Goal: Information Seeking & Learning: Learn about a topic

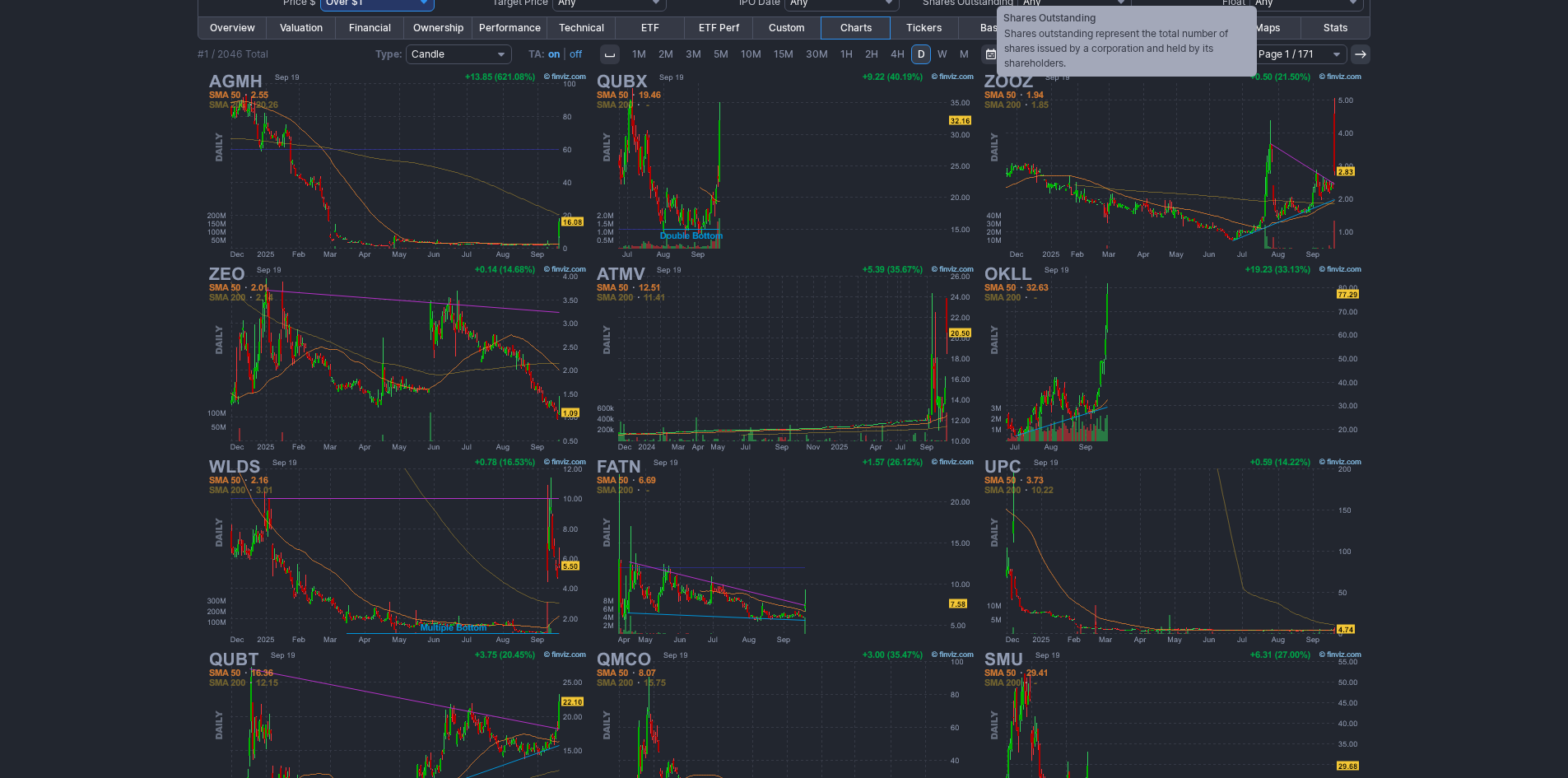
scroll to position [247, 0]
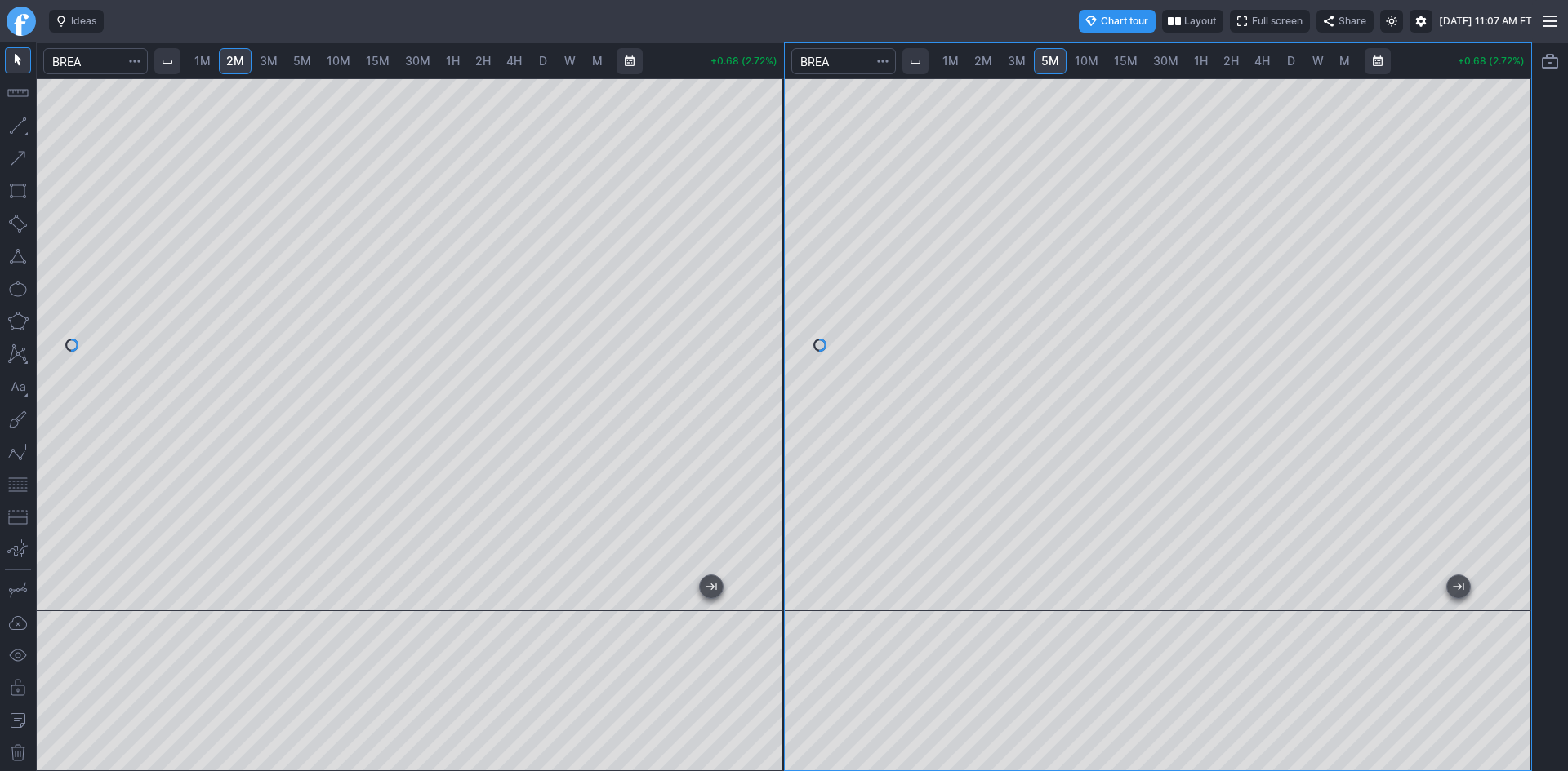
drag, startPoint x: 1525, startPoint y: 285, endPoint x: 1511, endPoint y: 237, distance: 50.0
click at [1511, 237] on div at bounding box center [1514, 340] width 34 height 493
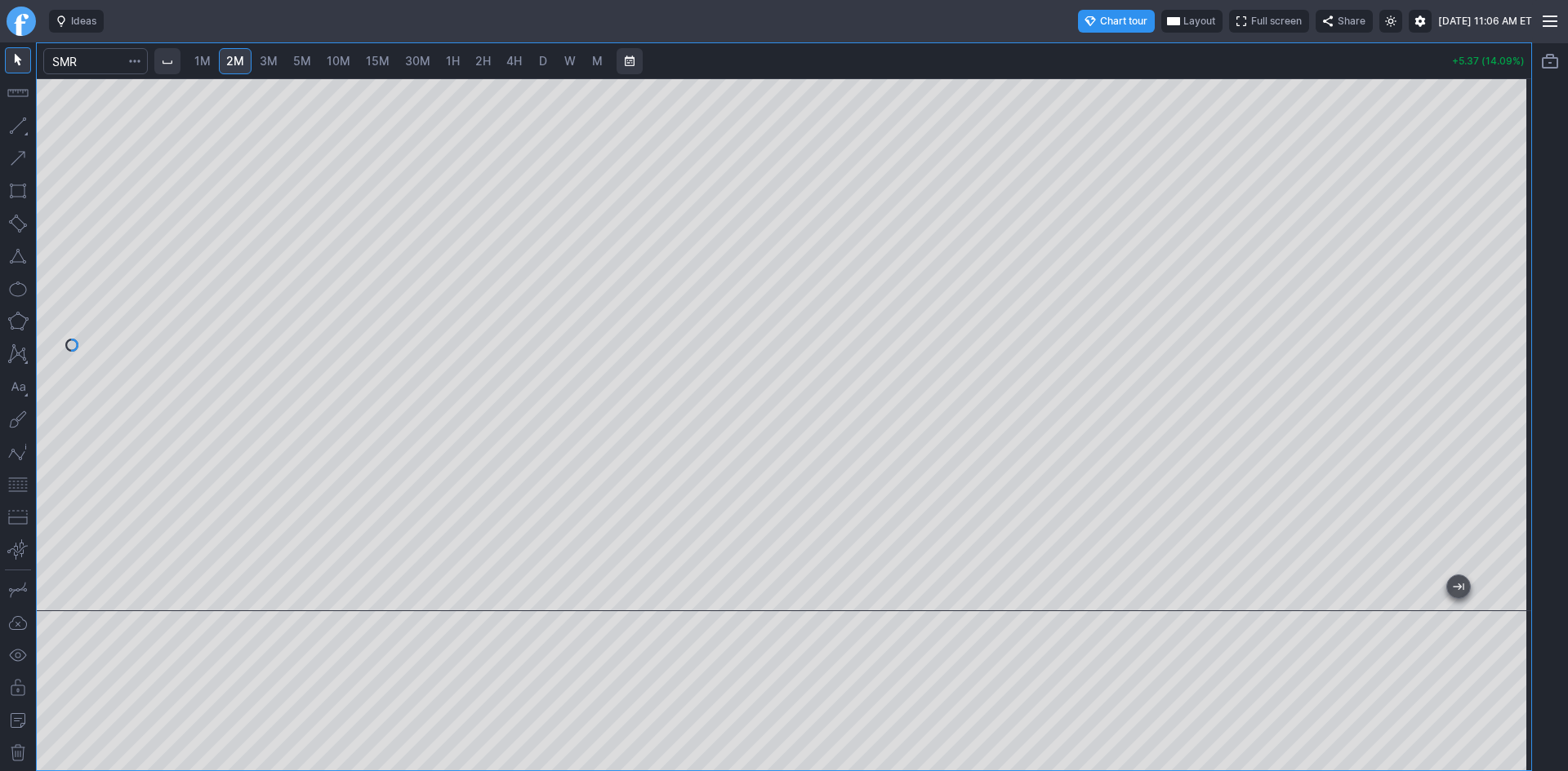
drag, startPoint x: 1503, startPoint y: 151, endPoint x: 1512, endPoint y: 232, distance: 81.5
click at [1512, 232] on div at bounding box center [1514, 340] width 34 height 493
drag, startPoint x: 1515, startPoint y: 321, endPoint x: 1501, endPoint y: 293, distance: 31.3
click at [1501, 293] on div at bounding box center [1514, 340] width 34 height 493
drag, startPoint x: 1510, startPoint y: 200, endPoint x: 1500, endPoint y: 254, distance: 54.9
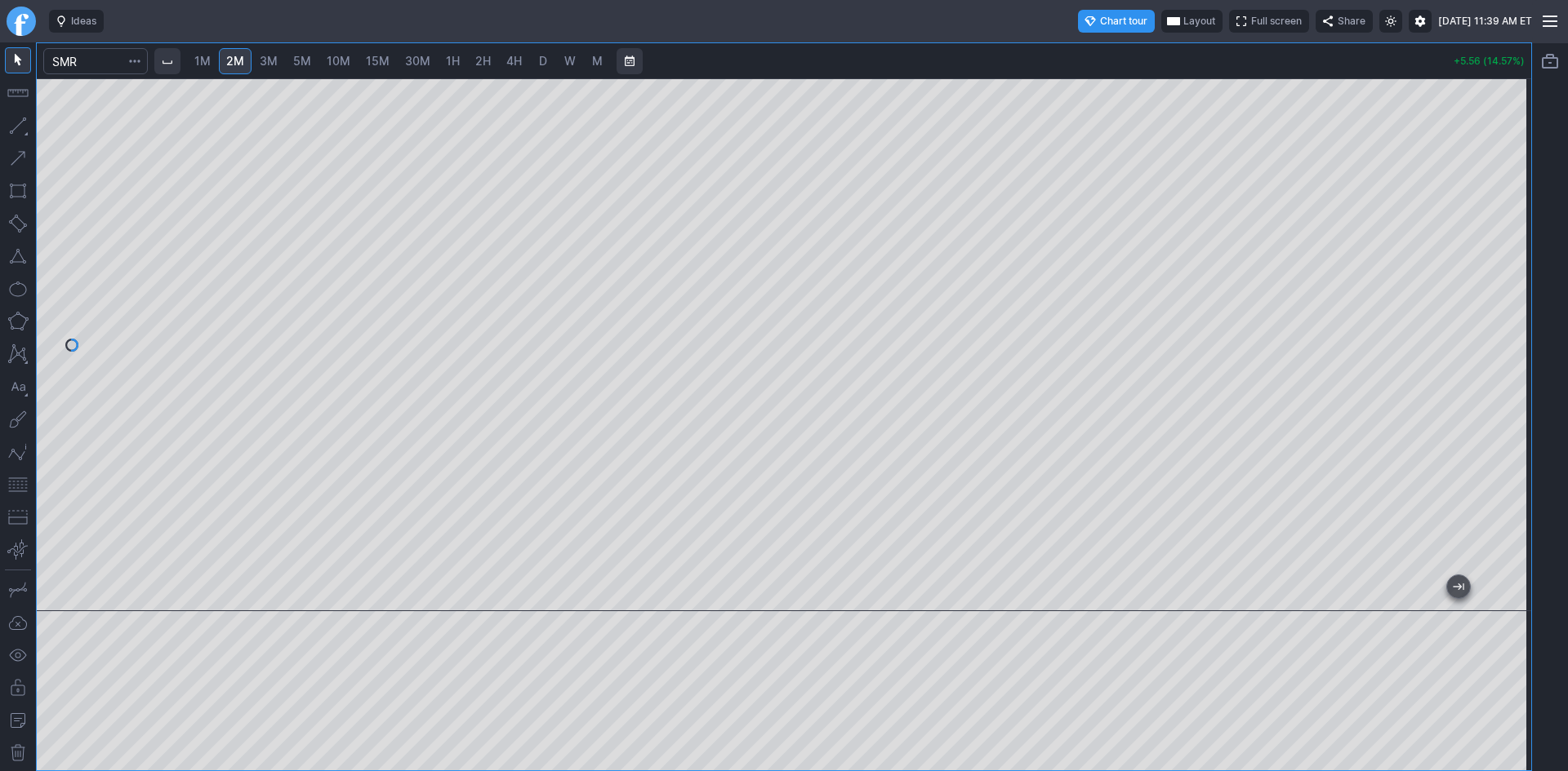
click at [1500, 254] on div at bounding box center [1514, 340] width 34 height 493
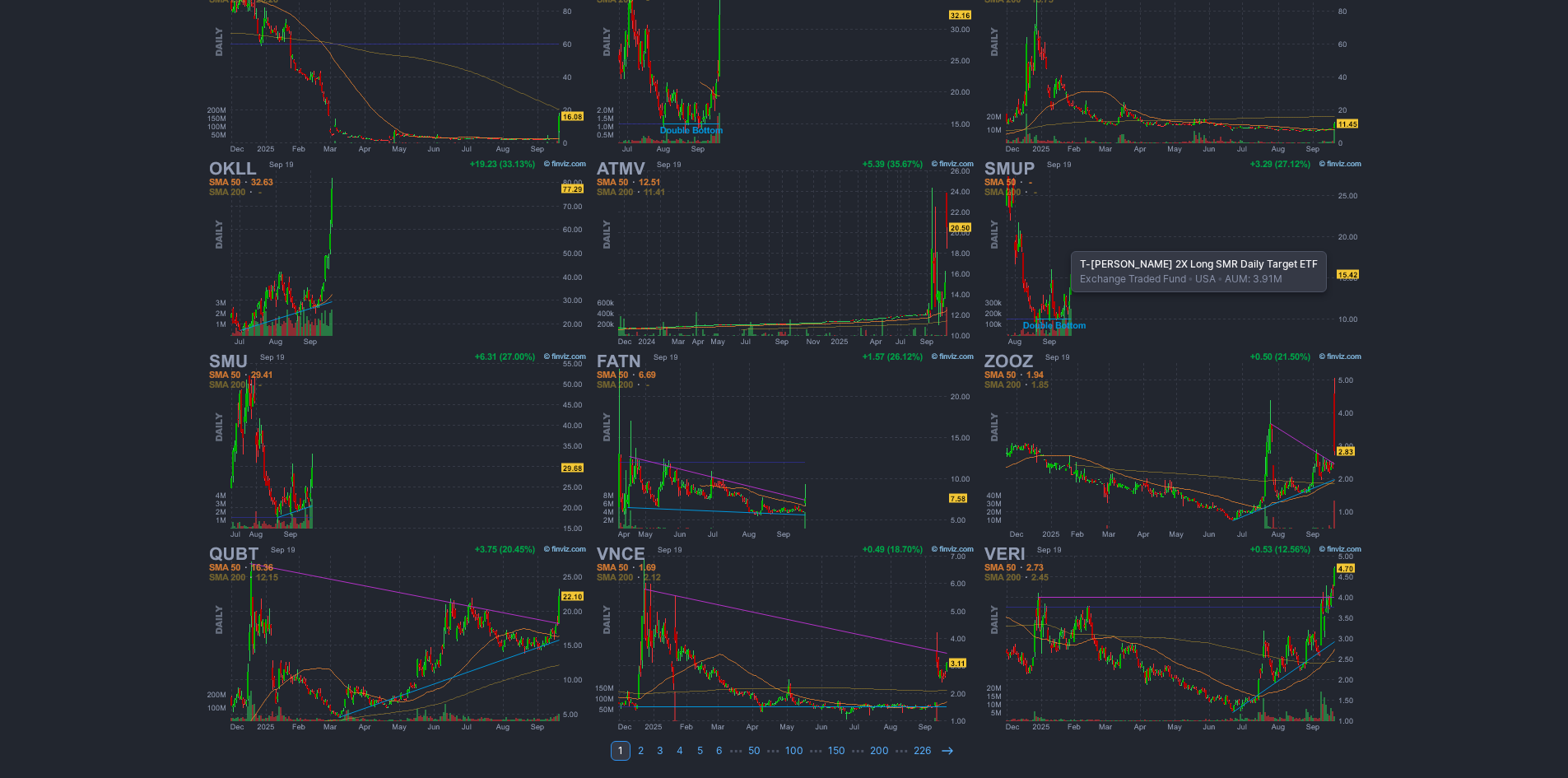
scroll to position [339, 0]
click at [947, 753] on use at bounding box center [948, 750] width 11 height 7
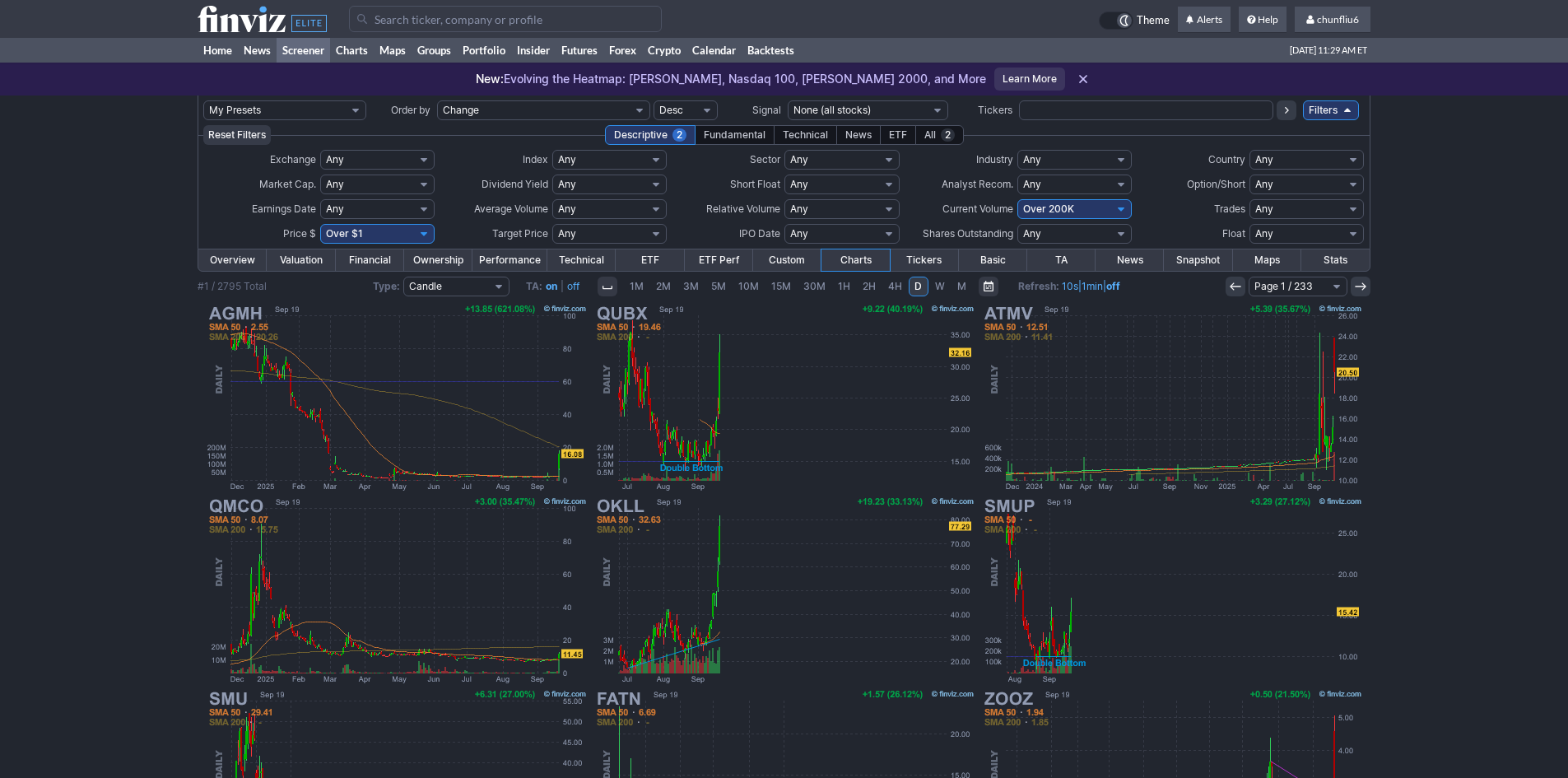
click at [426, 25] on input "Search" at bounding box center [506, 18] width 313 height 27
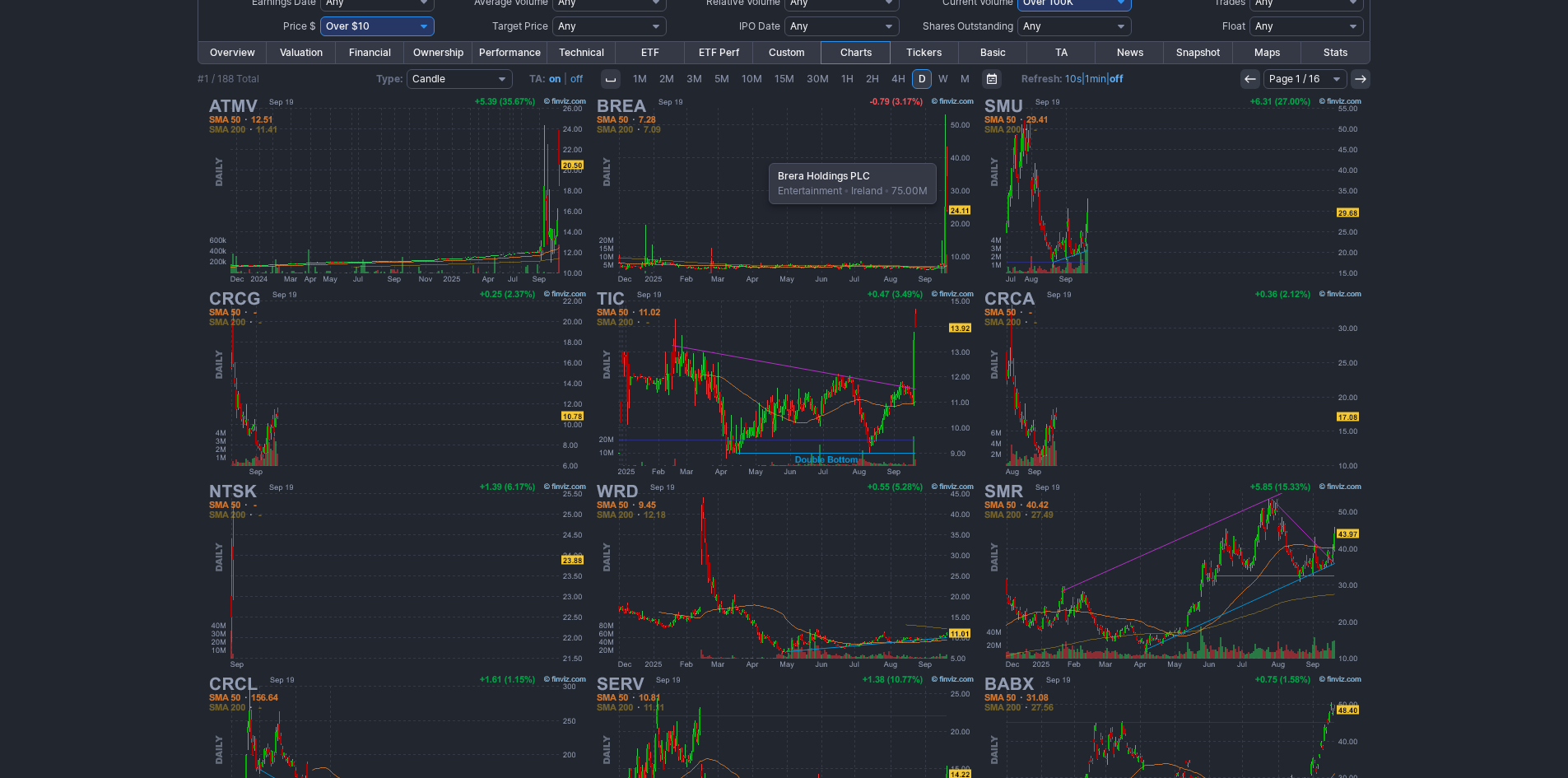
scroll to position [174, 0]
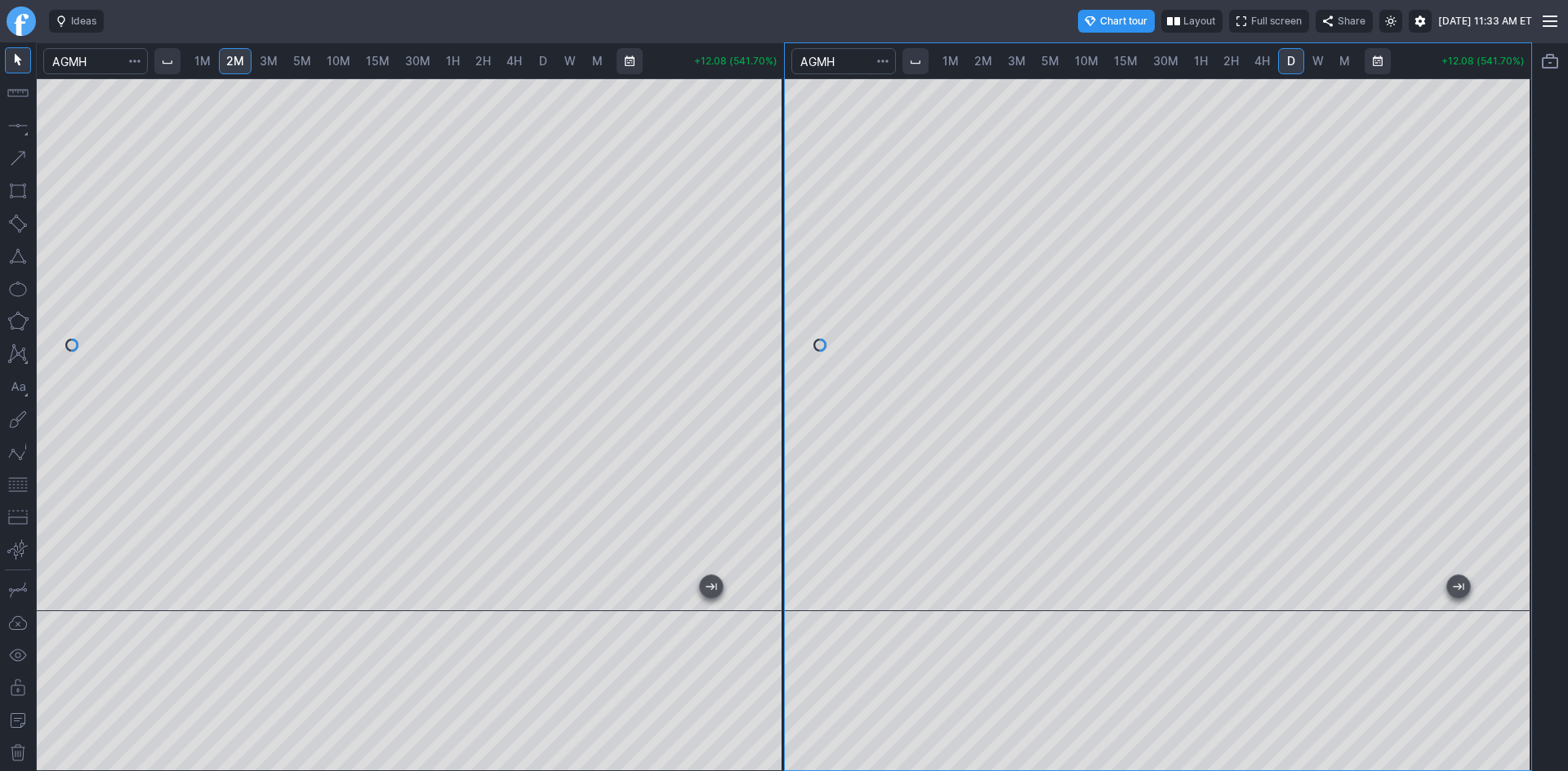
drag, startPoint x: 773, startPoint y: 110, endPoint x: 763, endPoint y: 228, distance: 118.4
click at [763, 228] on div at bounding box center [767, 340] width 34 height 493
drag, startPoint x: 757, startPoint y: 223, endPoint x: 771, endPoint y: 183, distance: 42.4
click at [771, 183] on div at bounding box center [767, 340] width 34 height 493
drag, startPoint x: 1529, startPoint y: 199, endPoint x: 1504, endPoint y: 274, distance: 79.1
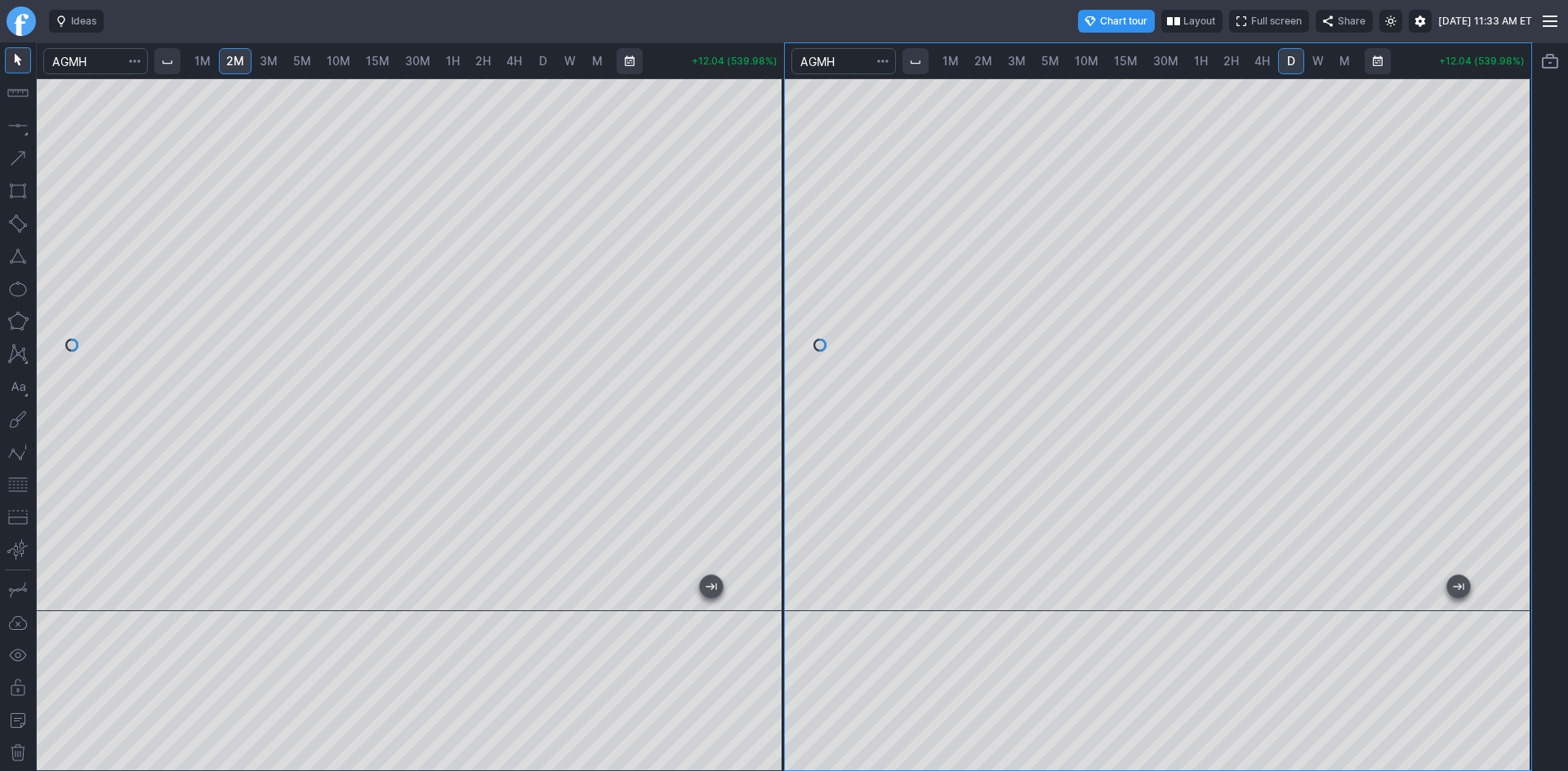
click at [1522, 273] on div at bounding box center [1514, 340] width 34 height 493
drag, startPoint x: 1509, startPoint y: 172, endPoint x: 1504, endPoint y: 254, distance: 82.2
click at [1505, 254] on div at bounding box center [1514, 340] width 34 height 493
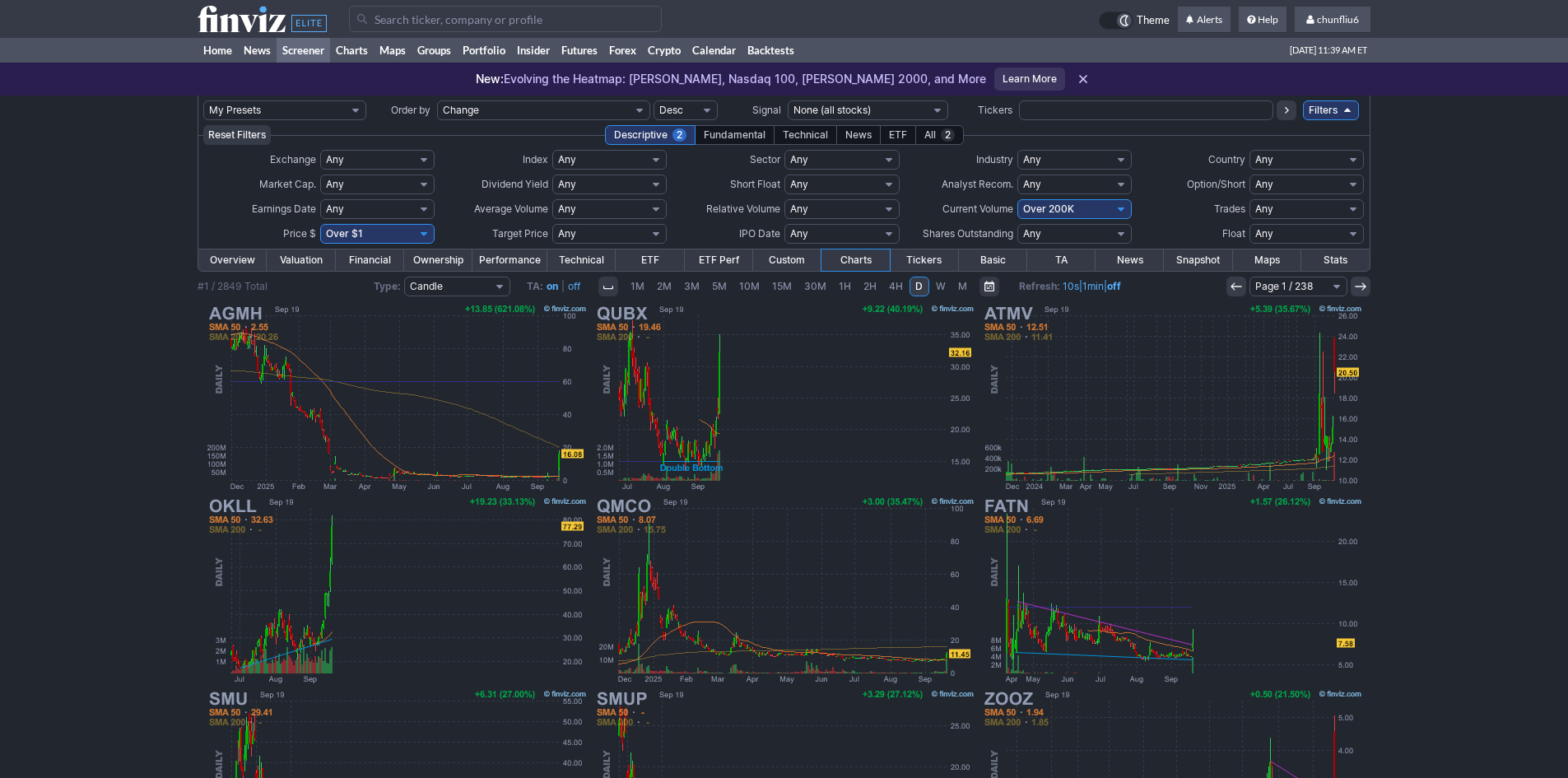
click at [392, 18] on input "Search" at bounding box center [506, 18] width 313 height 27
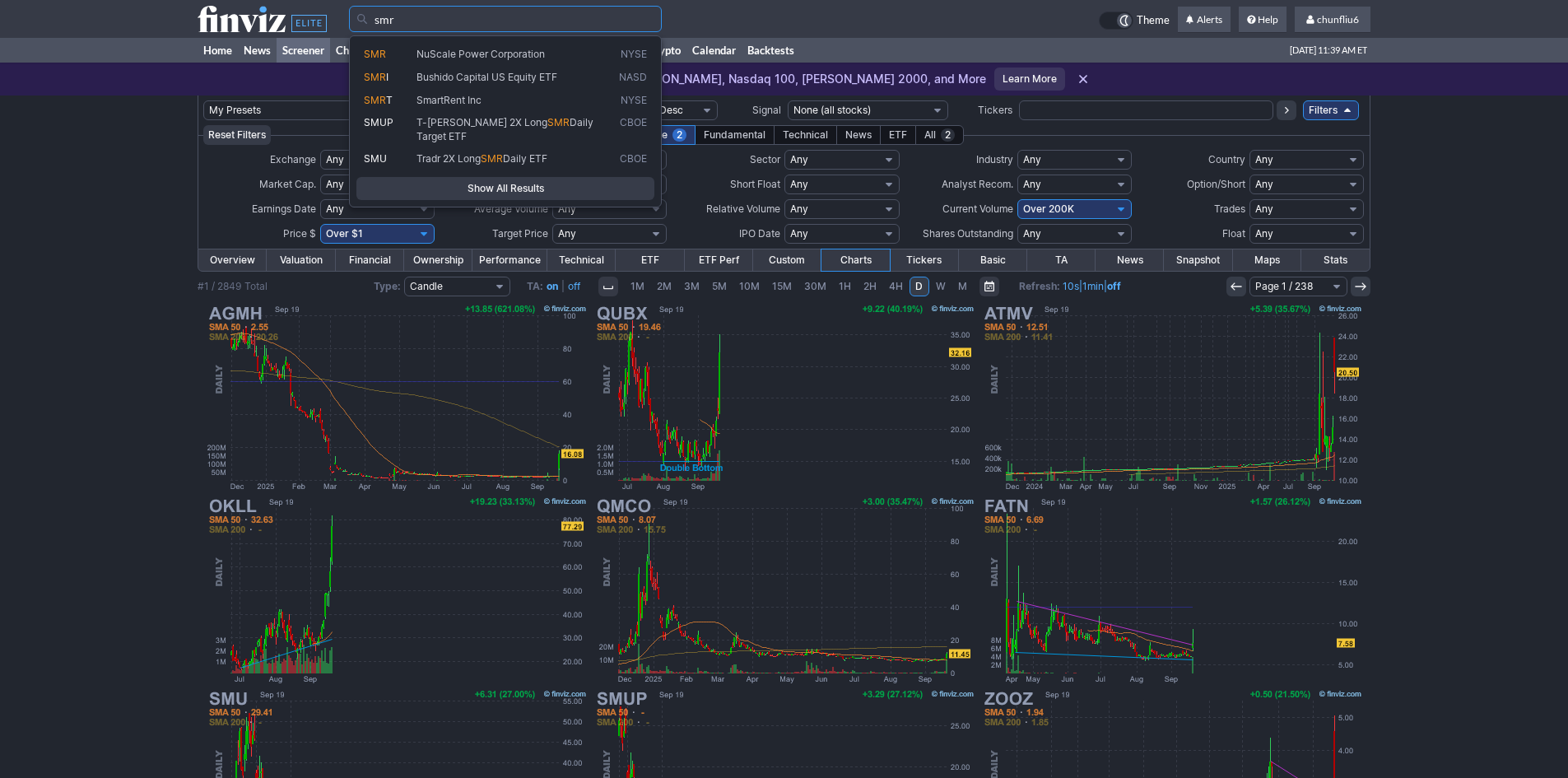
type input "smr"
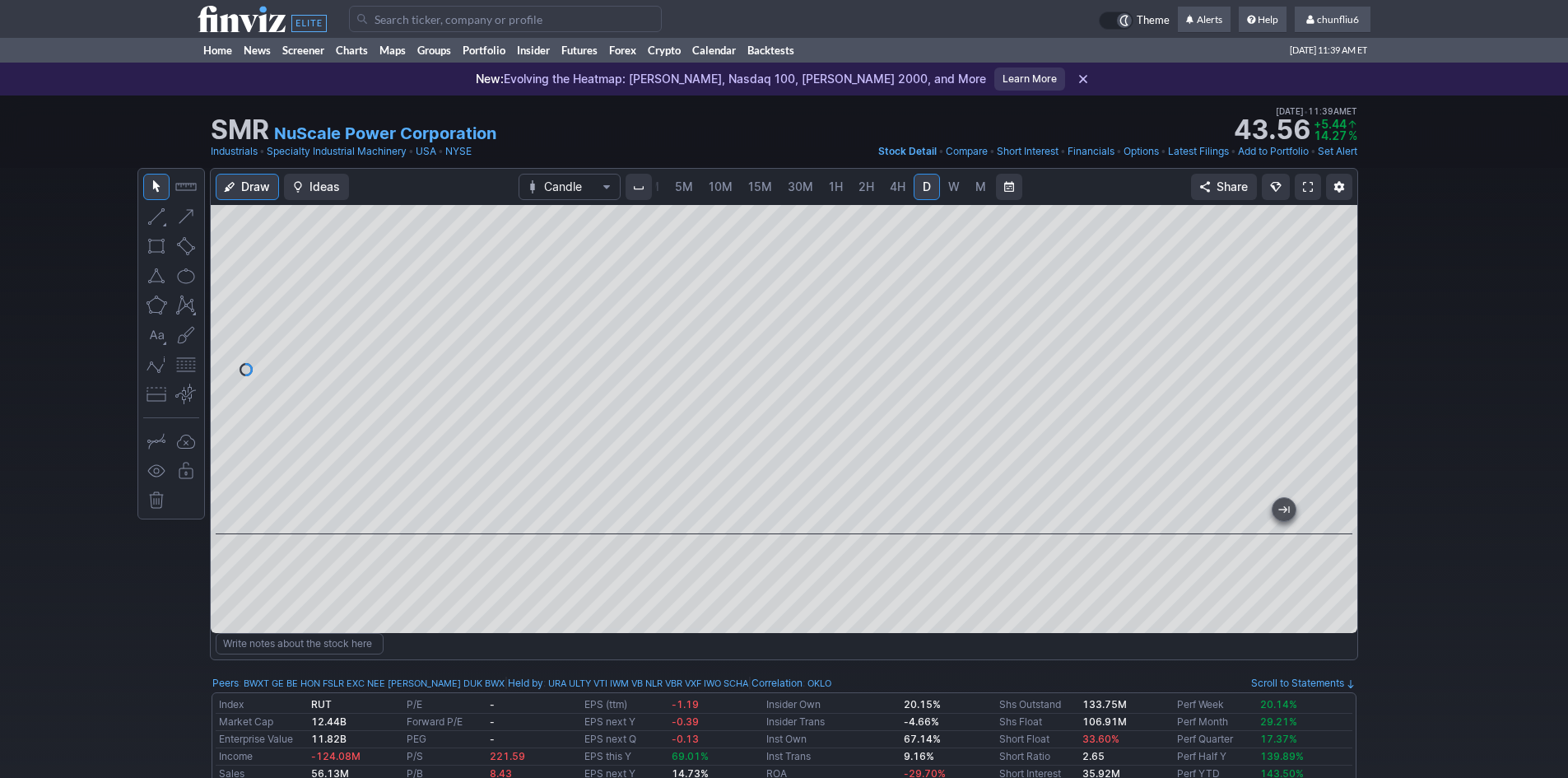
click at [1316, 184] on link at bounding box center [1308, 187] width 27 height 27
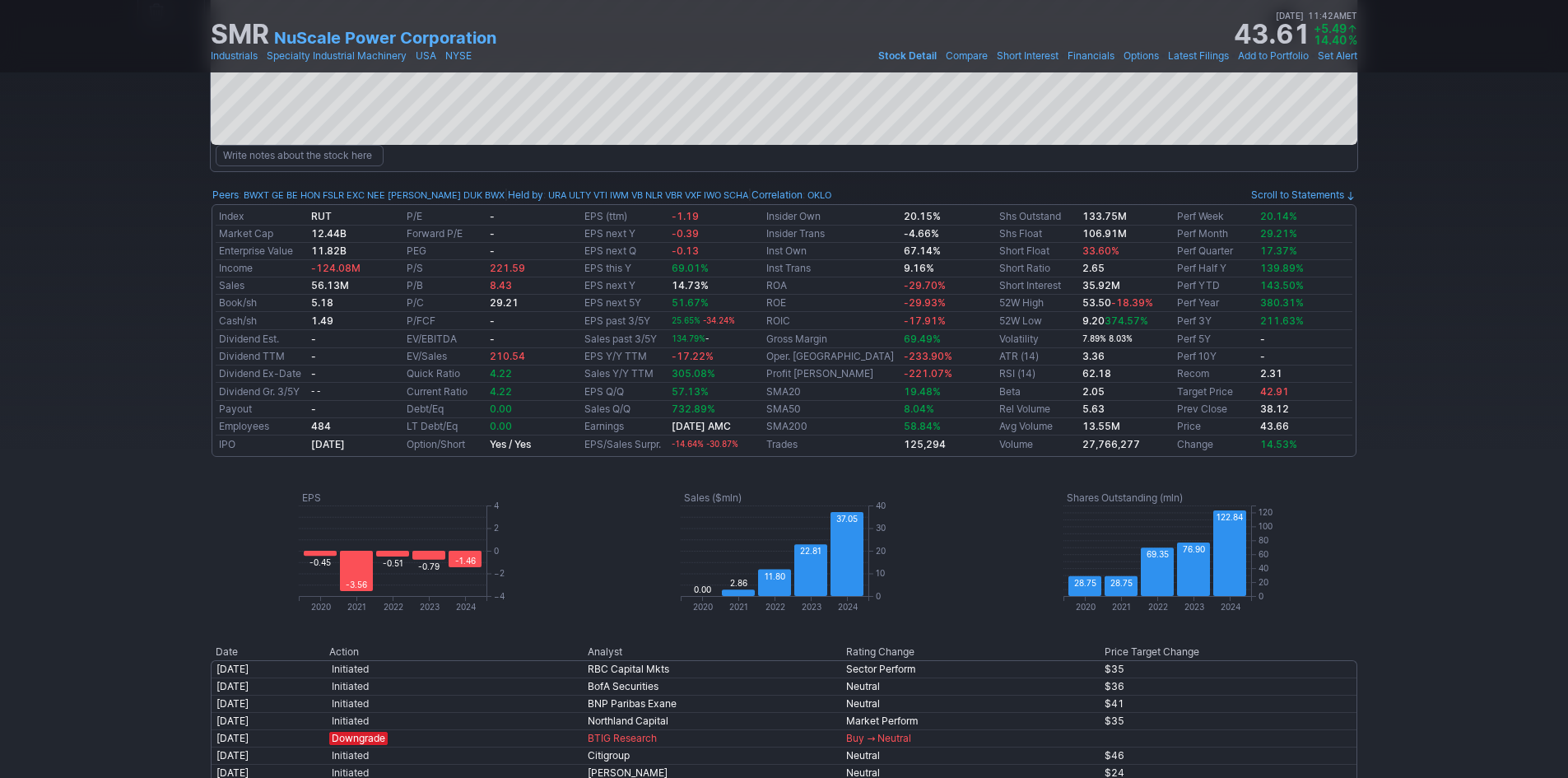
scroll to position [659, 0]
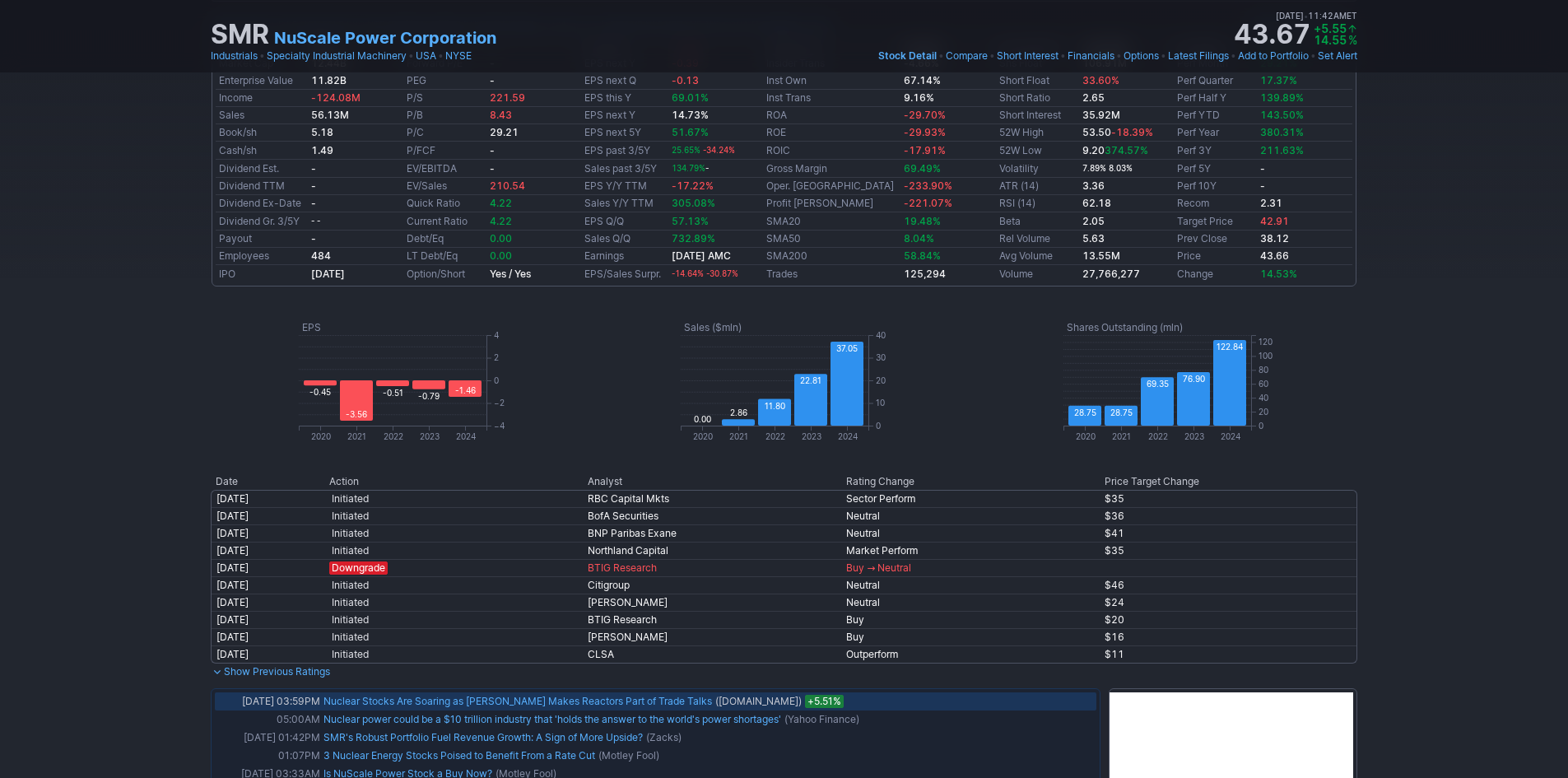
click at [490, 706] on link "Nuclear Stocks Are Soaring as Trump Makes Reactors Part of Trade Talks" at bounding box center [518, 701] width 389 height 12
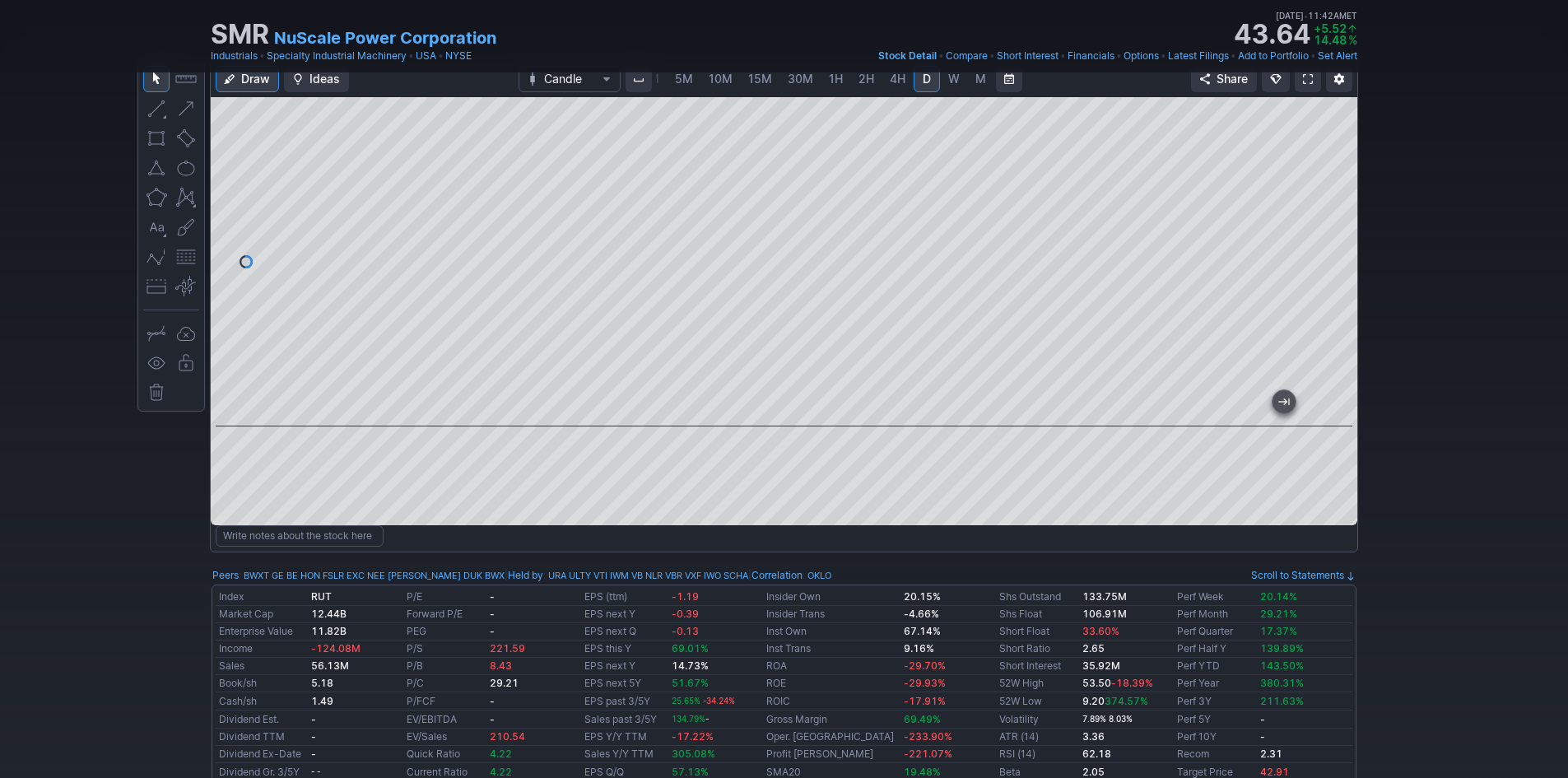
scroll to position [82, 0]
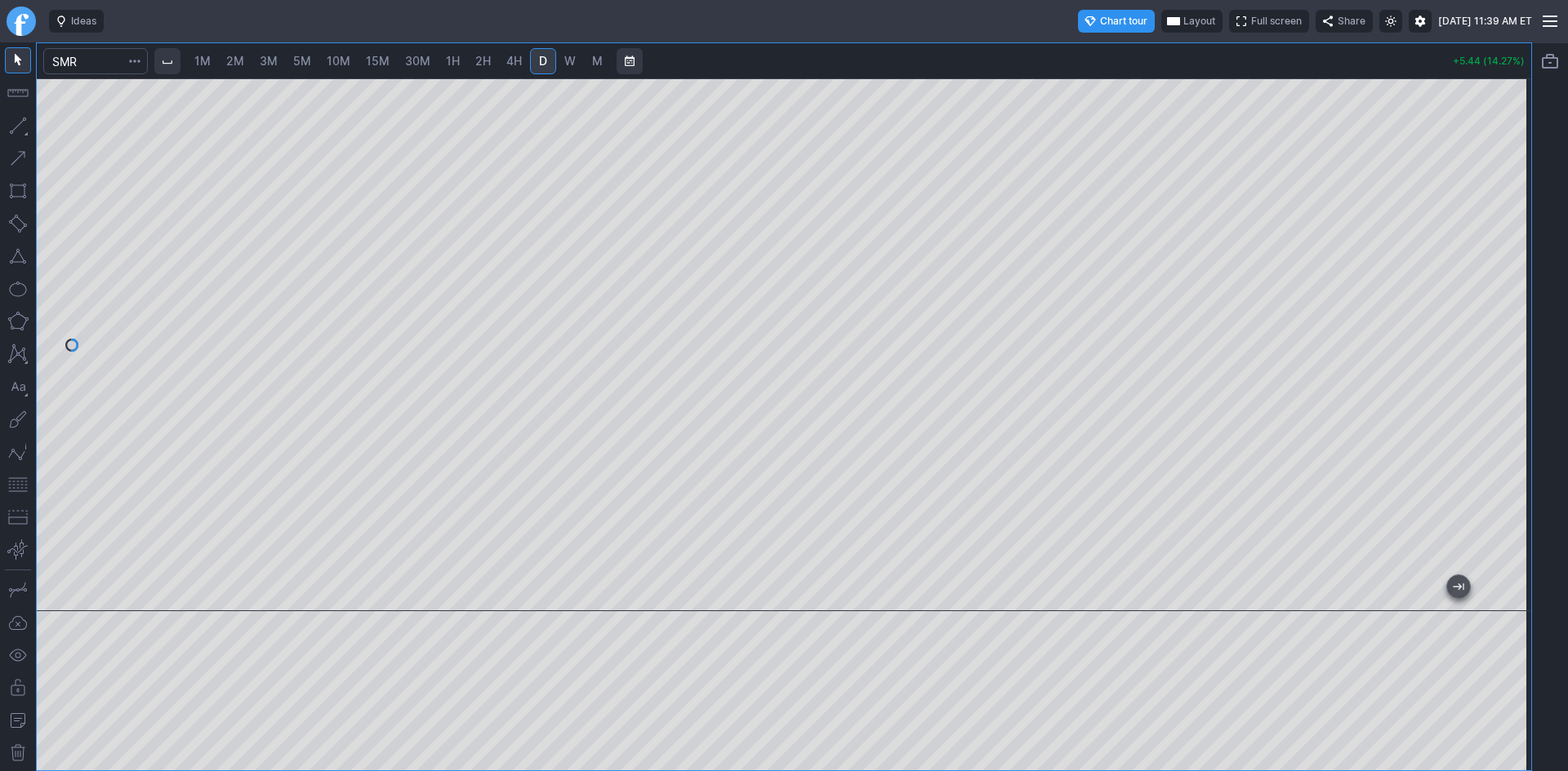
drag, startPoint x: 1518, startPoint y: 178, endPoint x: 1505, endPoint y: 200, distance: 25.6
click at [1505, 200] on div at bounding box center [1514, 340] width 34 height 493
drag, startPoint x: 13, startPoint y: 259, endPoint x: 30, endPoint y: 259, distance: 17.0
click at [13, 259] on button "button" at bounding box center [17, 256] width 26 height 26
drag, startPoint x: 15, startPoint y: 487, endPoint x: 39, endPoint y: 477, distance: 26.0
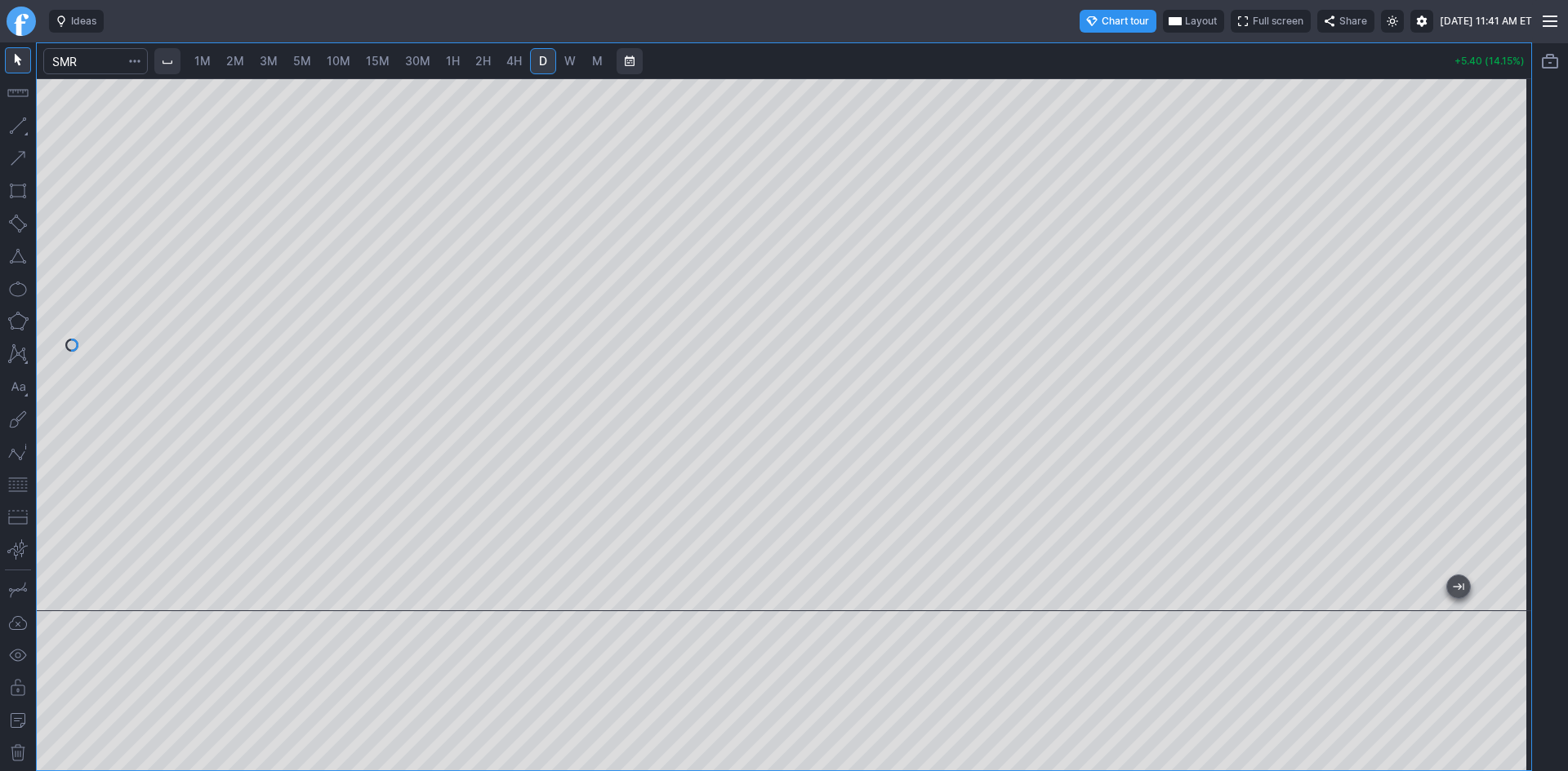
click at [15, 486] on button "button" at bounding box center [17, 484] width 26 height 26
drag, startPoint x: 1505, startPoint y: 254, endPoint x: 1517, endPoint y: 346, distance: 92.8
click at [1517, 346] on div at bounding box center [1514, 340] width 34 height 493
click at [1507, 250] on div at bounding box center [1514, 340] width 34 height 493
